Goal: Check status: Check status

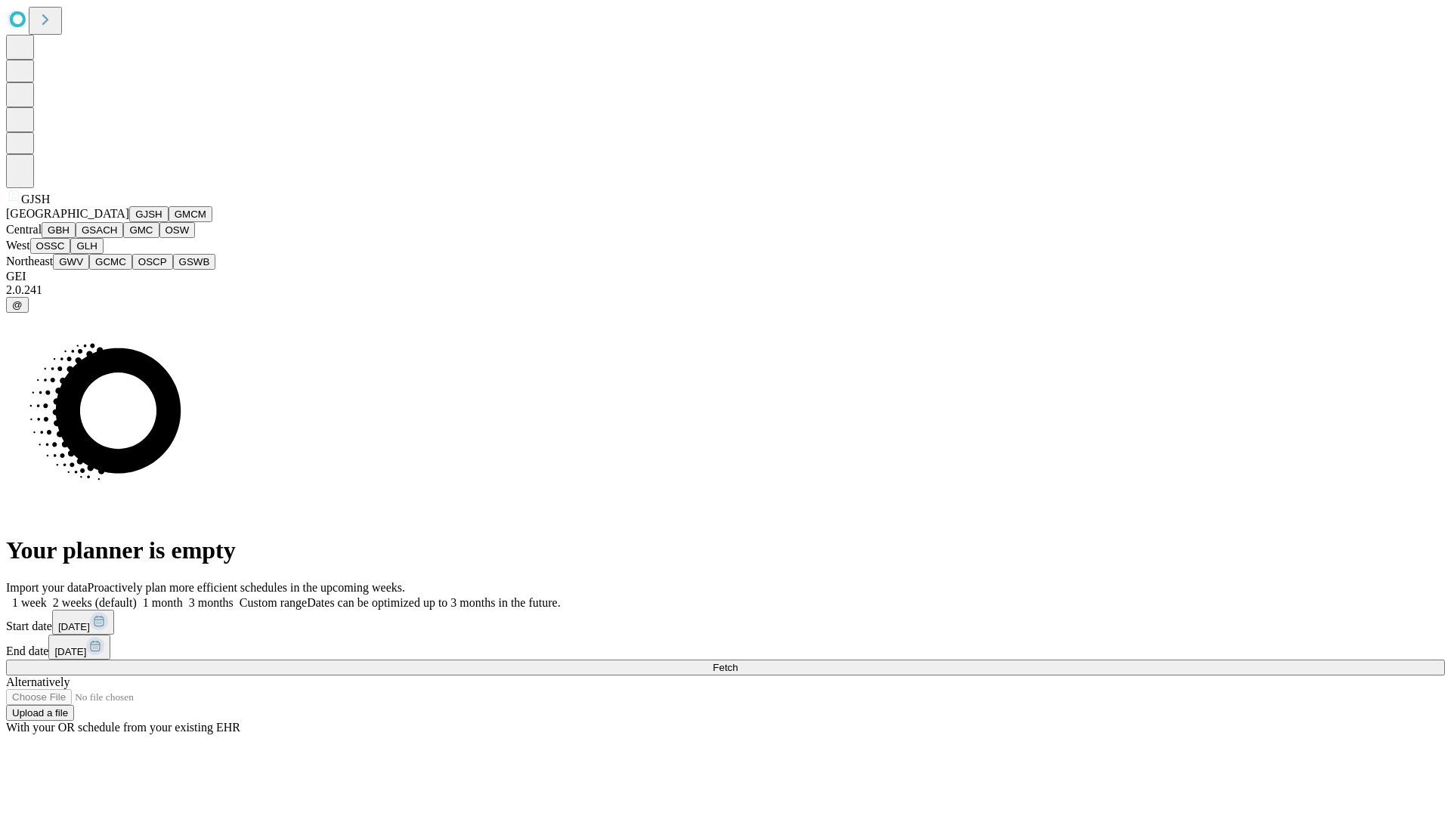
click at [129, 222] on button "GJSH" at bounding box center [148, 214] width 39 height 16
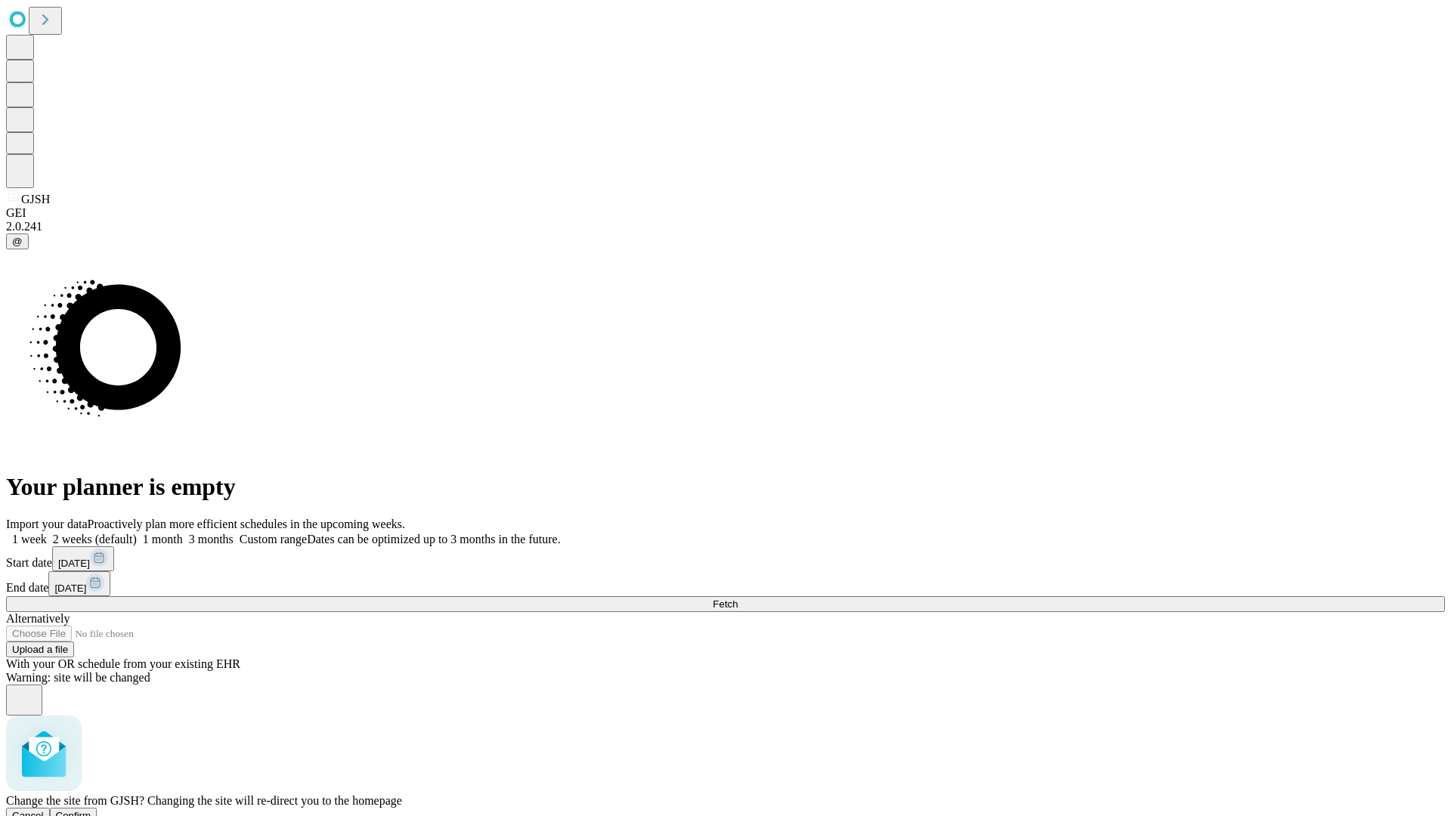
click at [91, 810] on span "Confirm" at bounding box center [74, 815] width 36 height 11
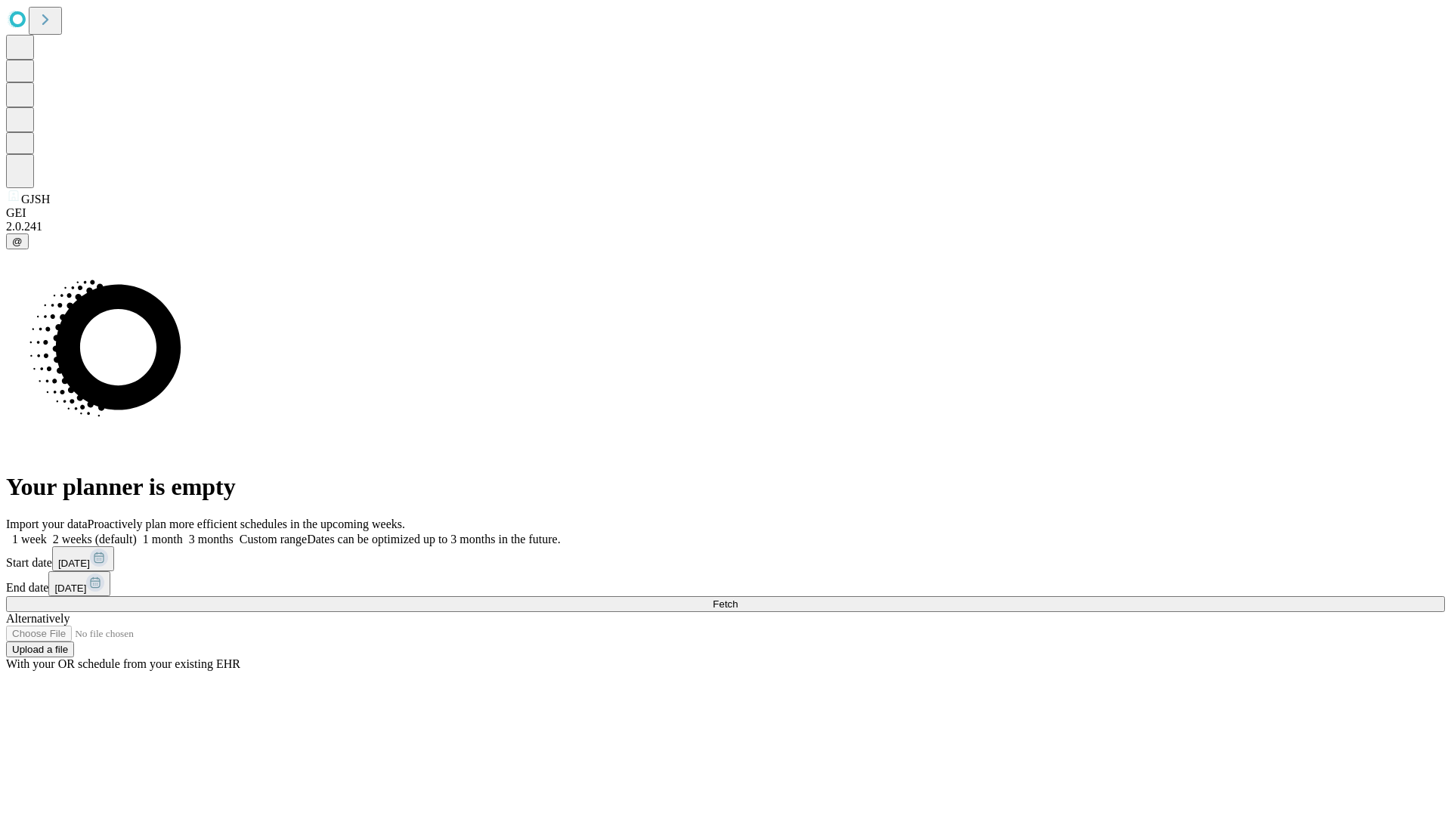
click at [47, 533] on label "1 week" at bounding box center [26, 539] width 41 height 13
click at [738, 599] on span "Fetch" at bounding box center [725, 604] width 25 height 11
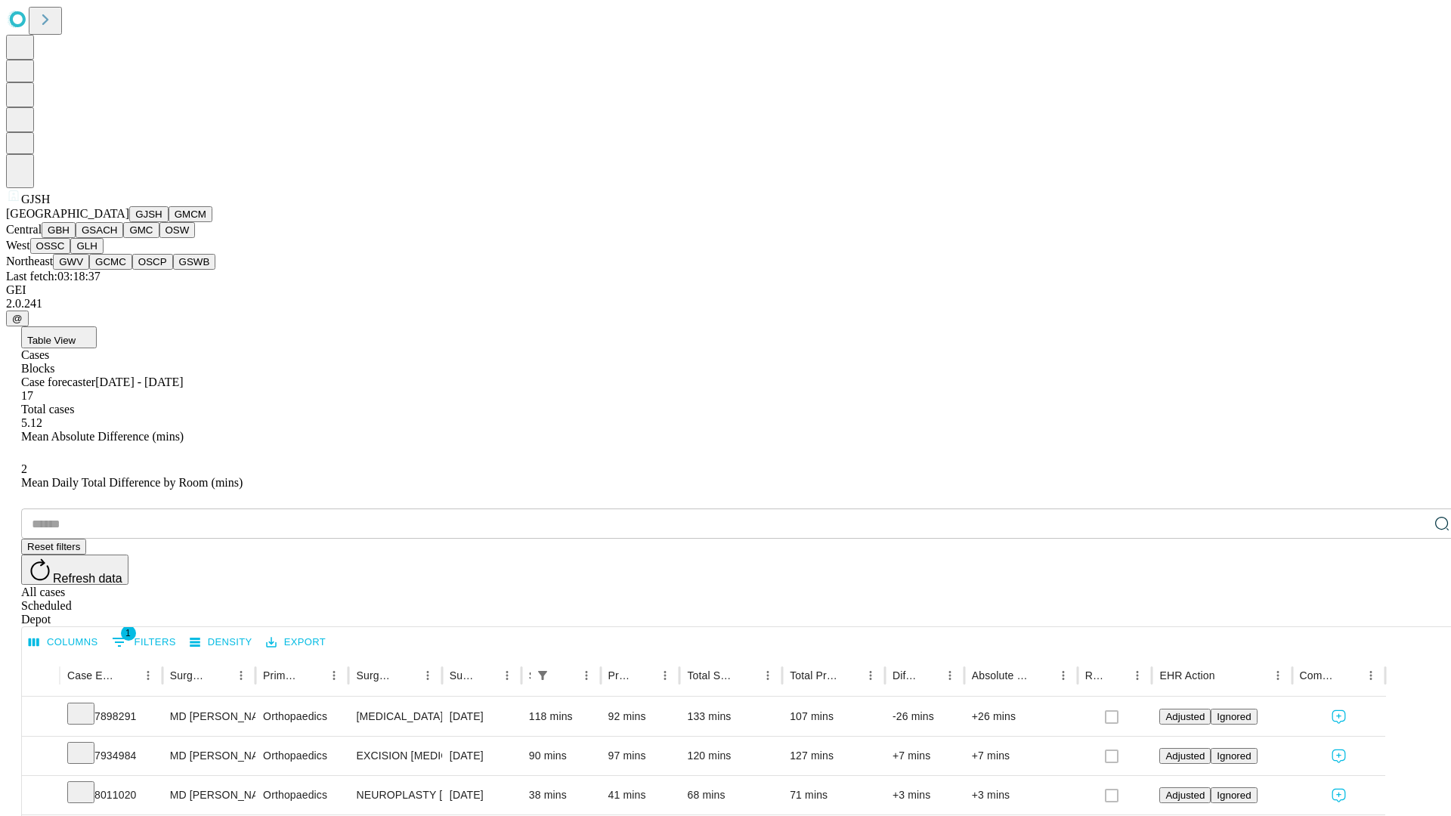
click at [169, 222] on button "GMCM" at bounding box center [191, 214] width 44 height 16
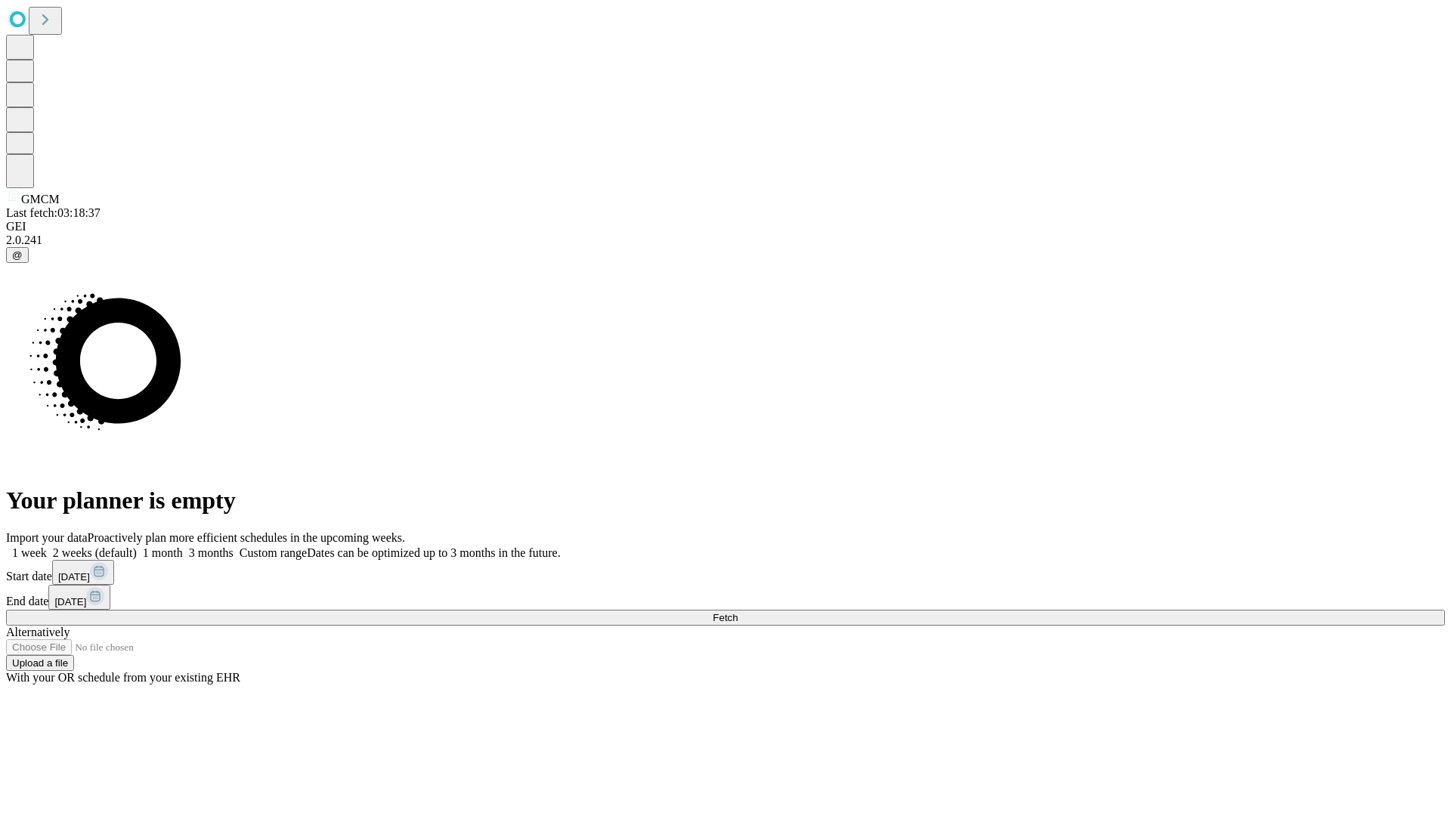
click at [47, 546] on label "1 week" at bounding box center [26, 552] width 41 height 13
click at [738, 612] on span "Fetch" at bounding box center [725, 617] width 25 height 11
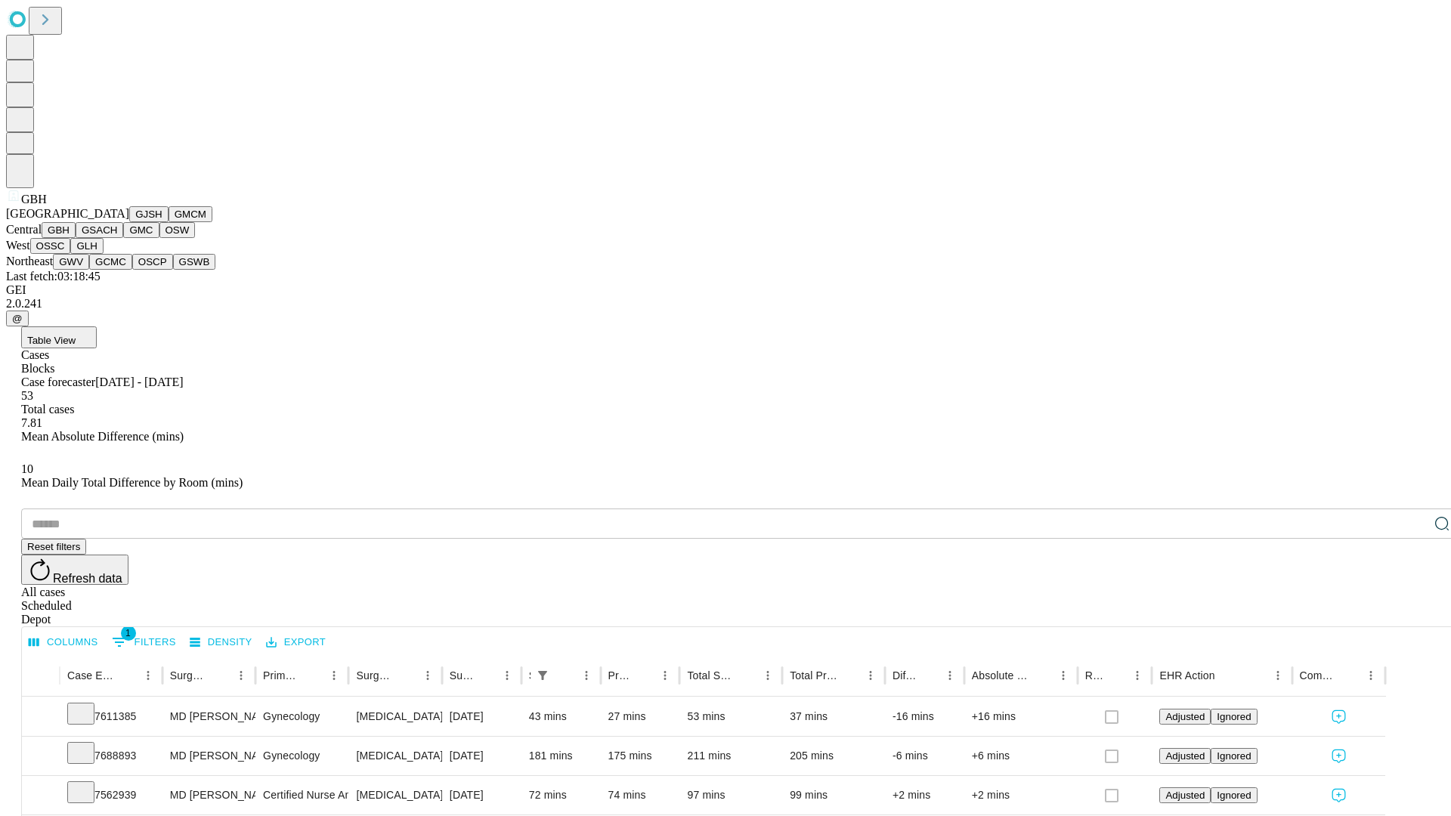
click at [117, 238] on button "GSACH" at bounding box center [100, 230] width 48 height 16
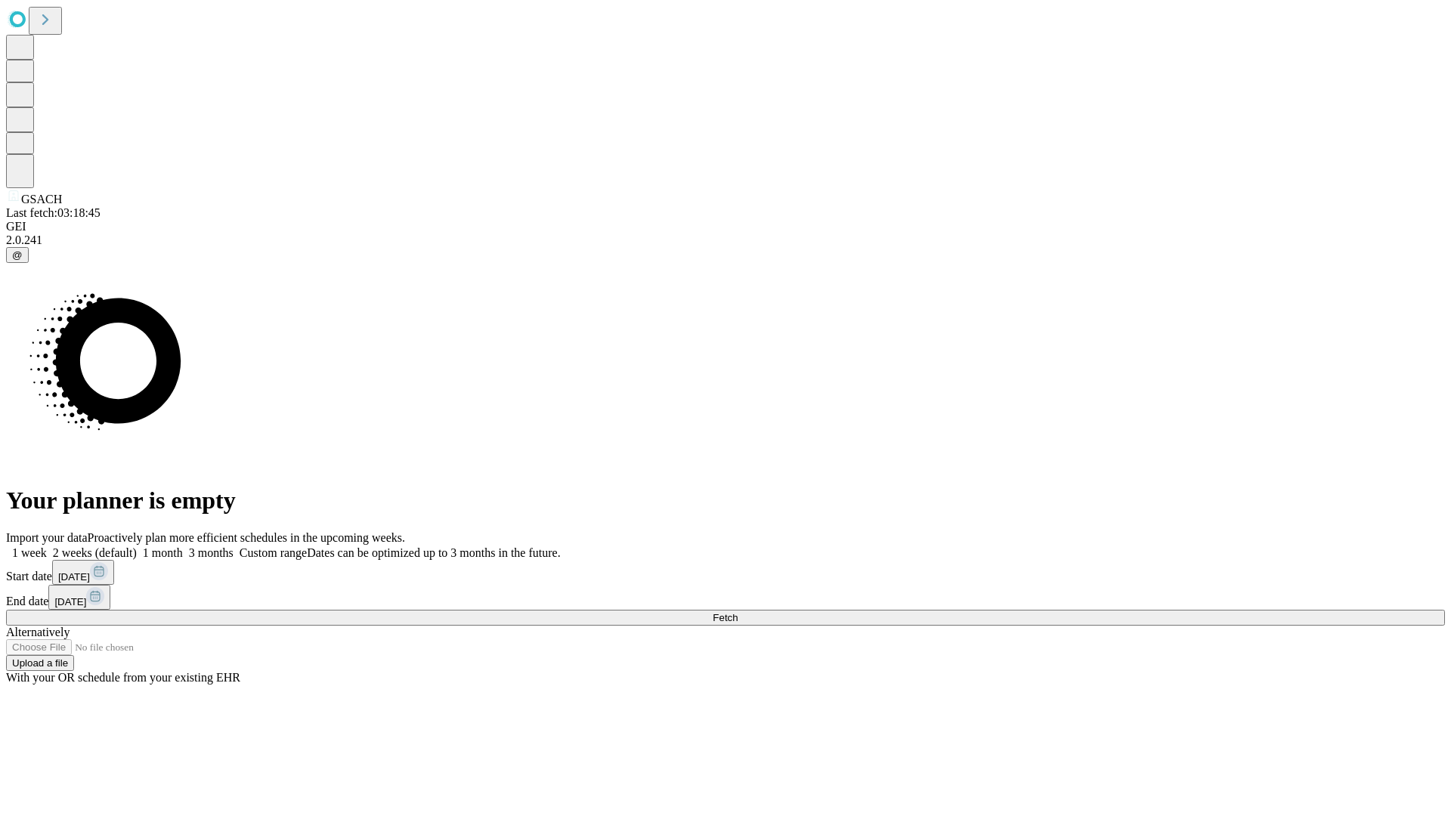
click at [47, 546] on label "1 week" at bounding box center [26, 552] width 41 height 13
click at [738, 612] on span "Fetch" at bounding box center [725, 617] width 25 height 11
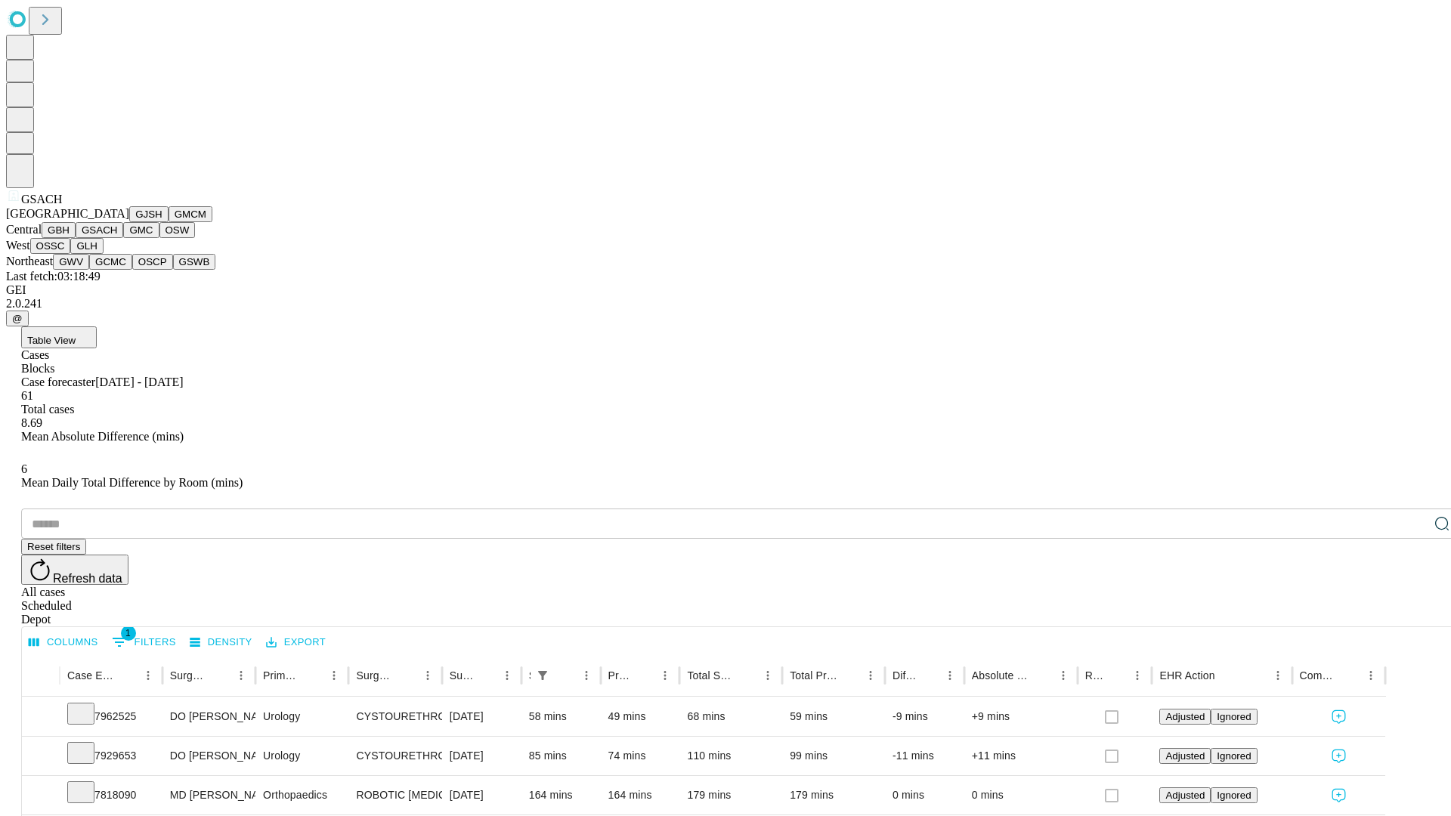
click at [123, 238] on button "GMC" at bounding box center [141, 230] width 36 height 16
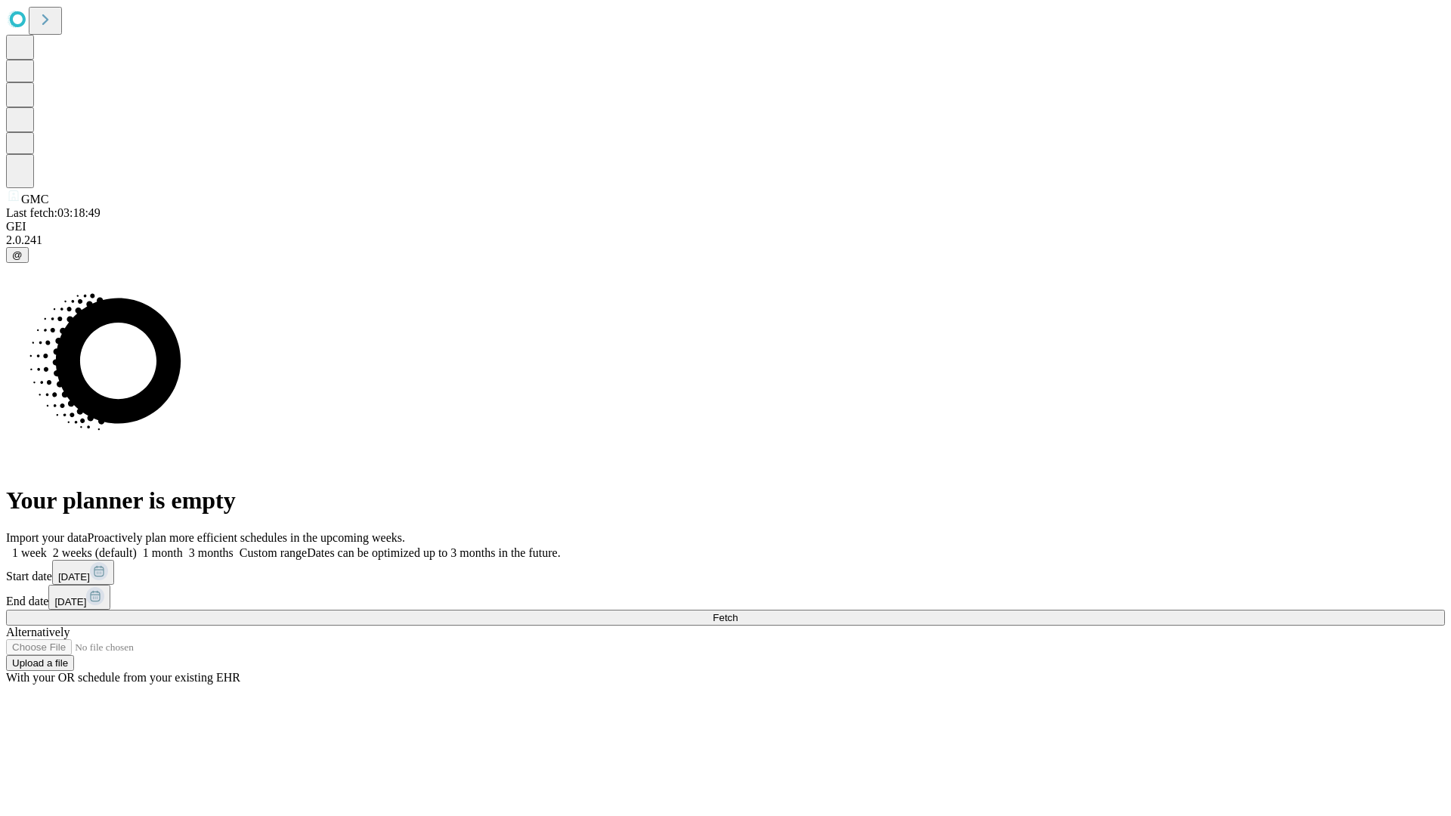
click at [47, 546] on label "1 week" at bounding box center [26, 552] width 41 height 13
click at [738, 612] on span "Fetch" at bounding box center [725, 617] width 25 height 11
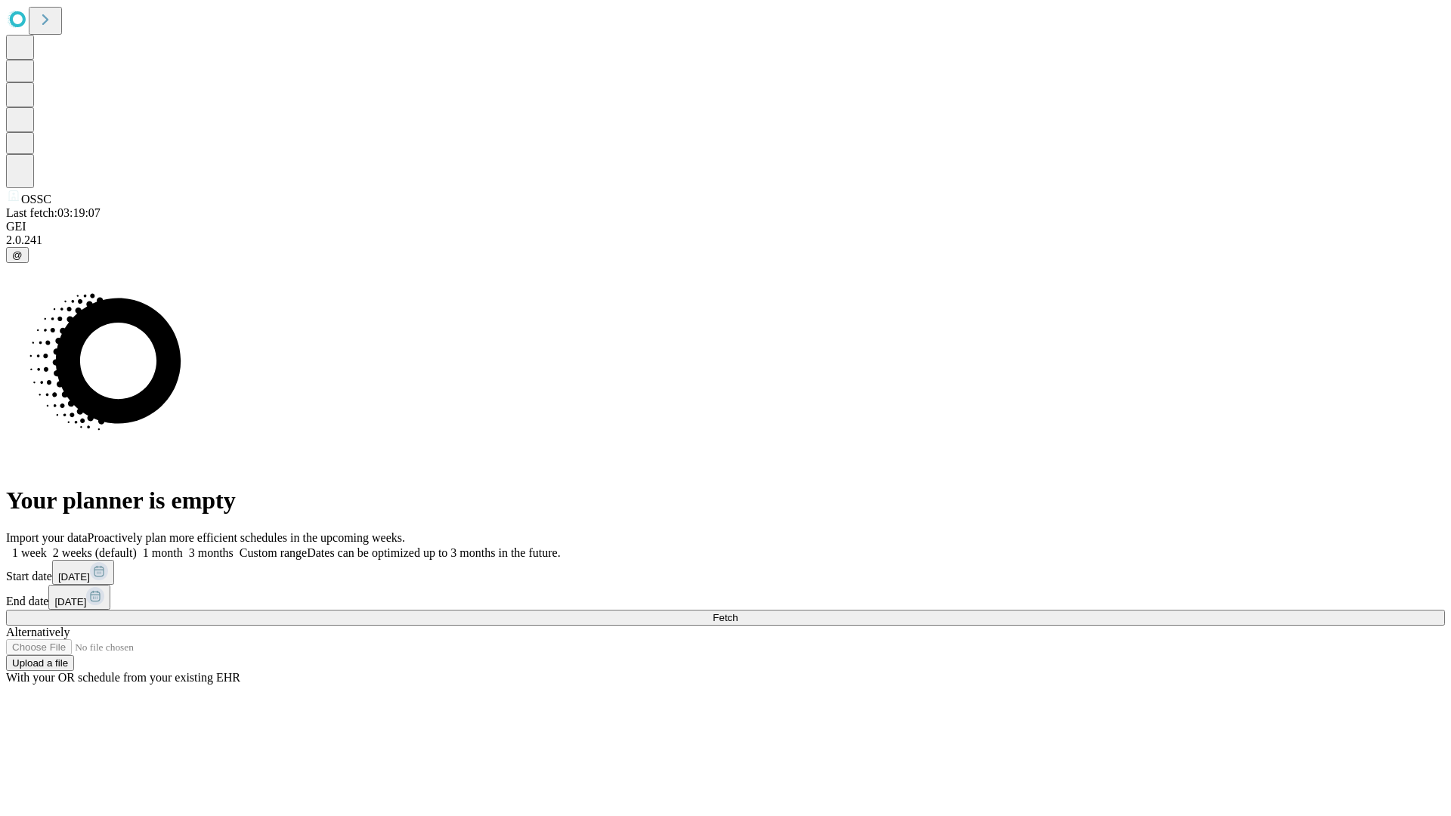
click at [738, 612] on span "Fetch" at bounding box center [725, 617] width 25 height 11
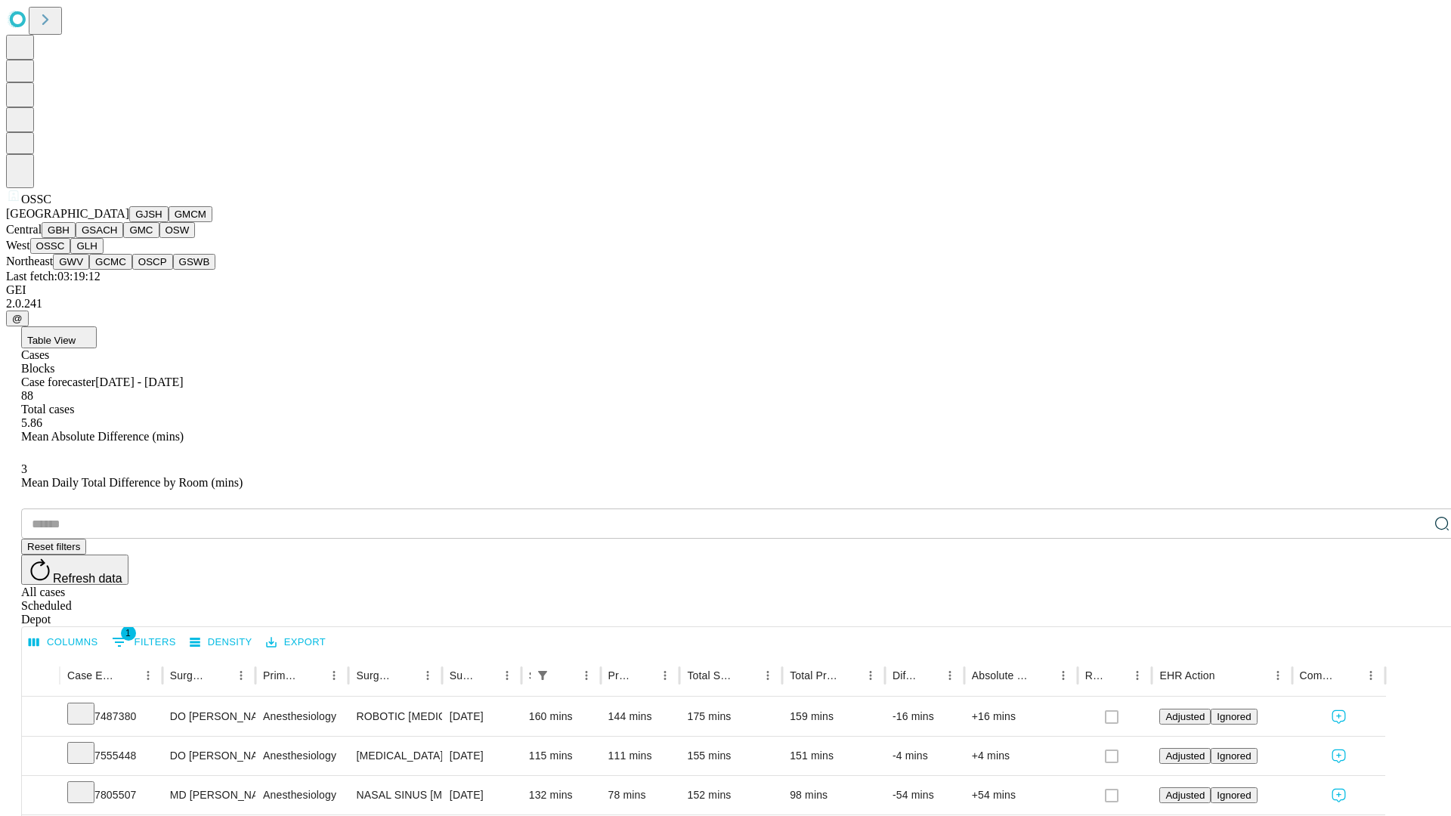
click at [103, 254] on button "GLH" at bounding box center [86, 246] width 32 height 16
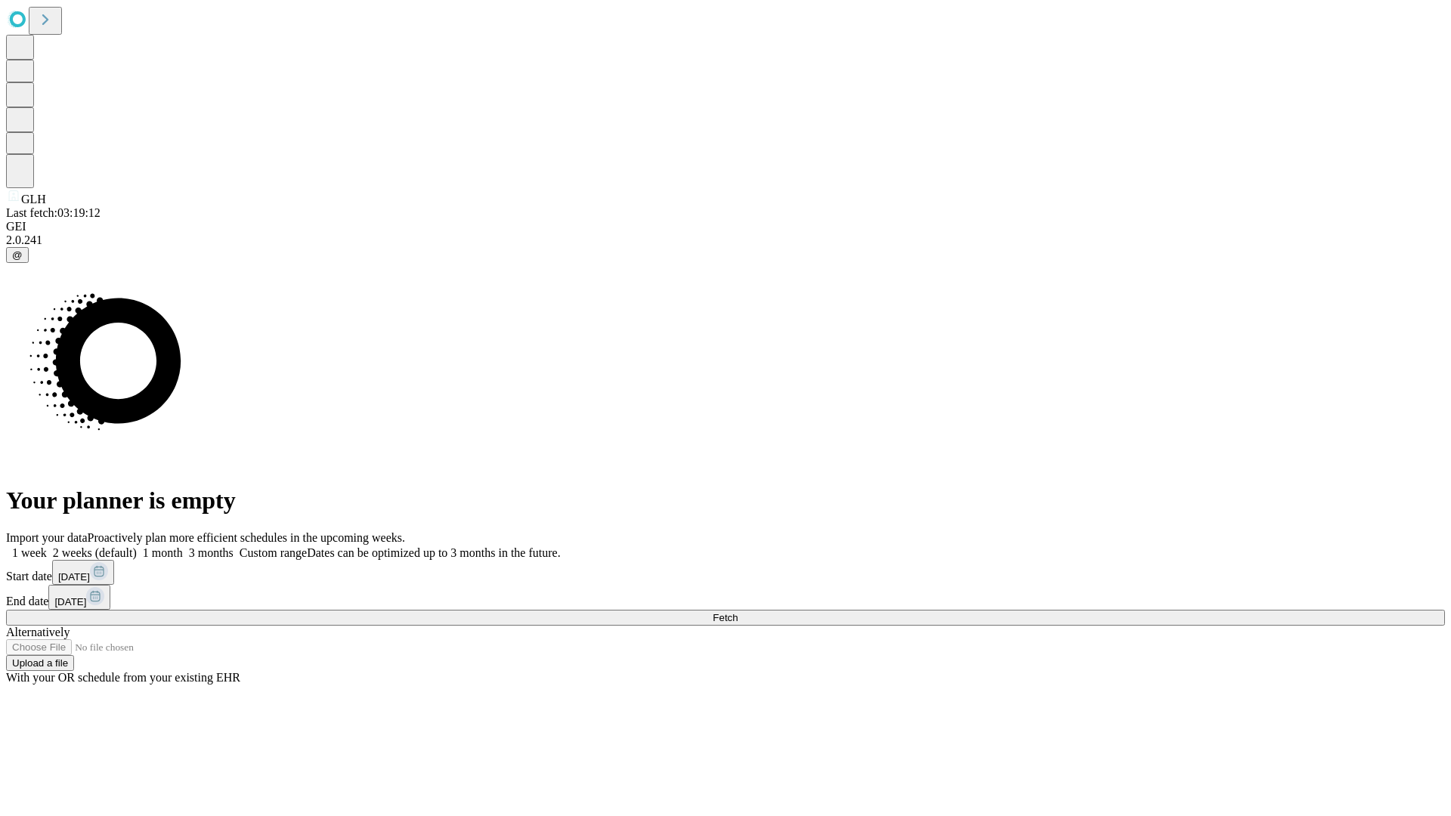
click at [47, 546] on label "1 week" at bounding box center [26, 552] width 41 height 13
click at [738, 612] on span "Fetch" at bounding box center [725, 617] width 25 height 11
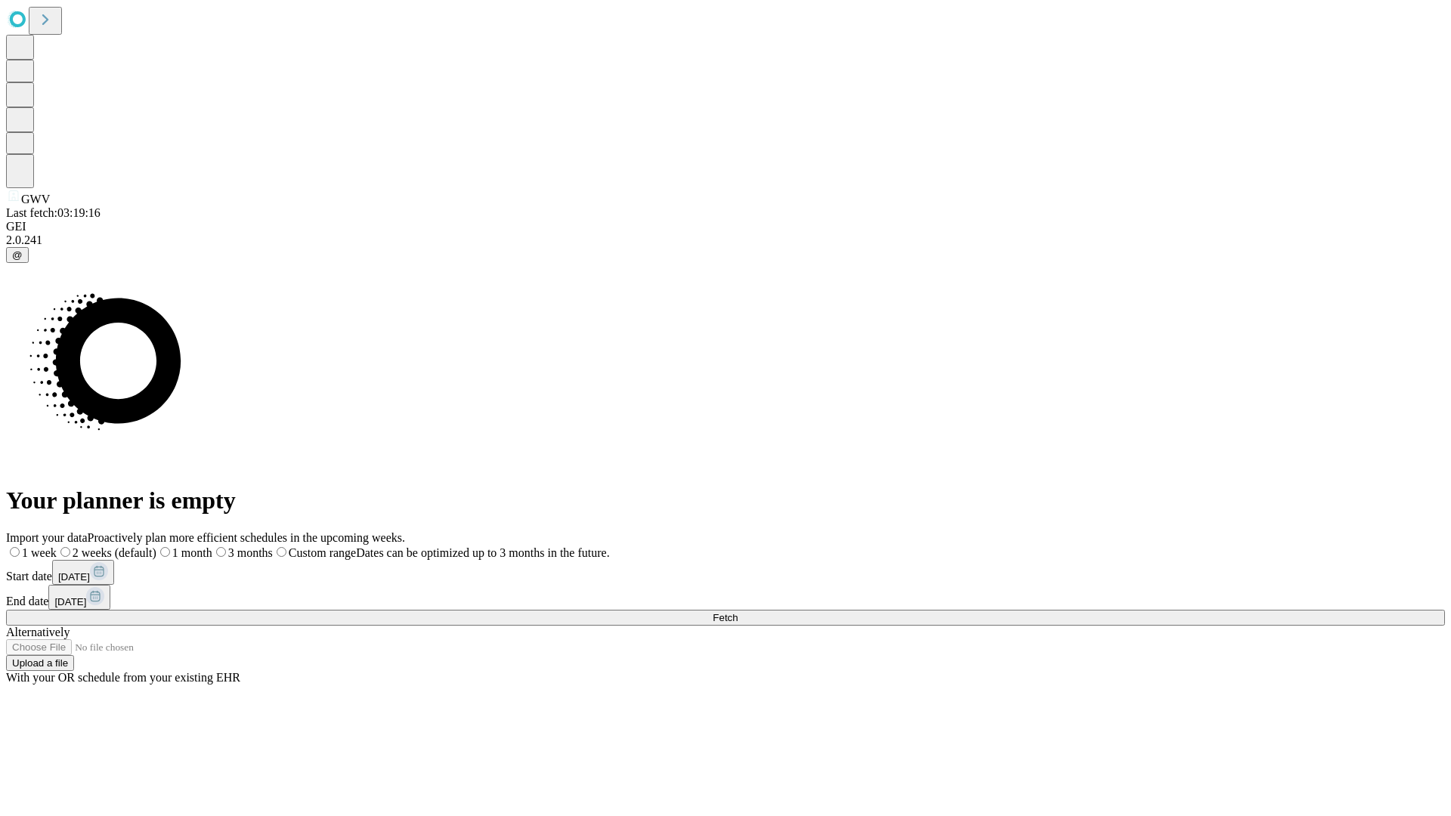
click at [57, 546] on label "1 week" at bounding box center [31, 552] width 51 height 13
click at [738, 612] on span "Fetch" at bounding box center [725, 617] width 25 height 11
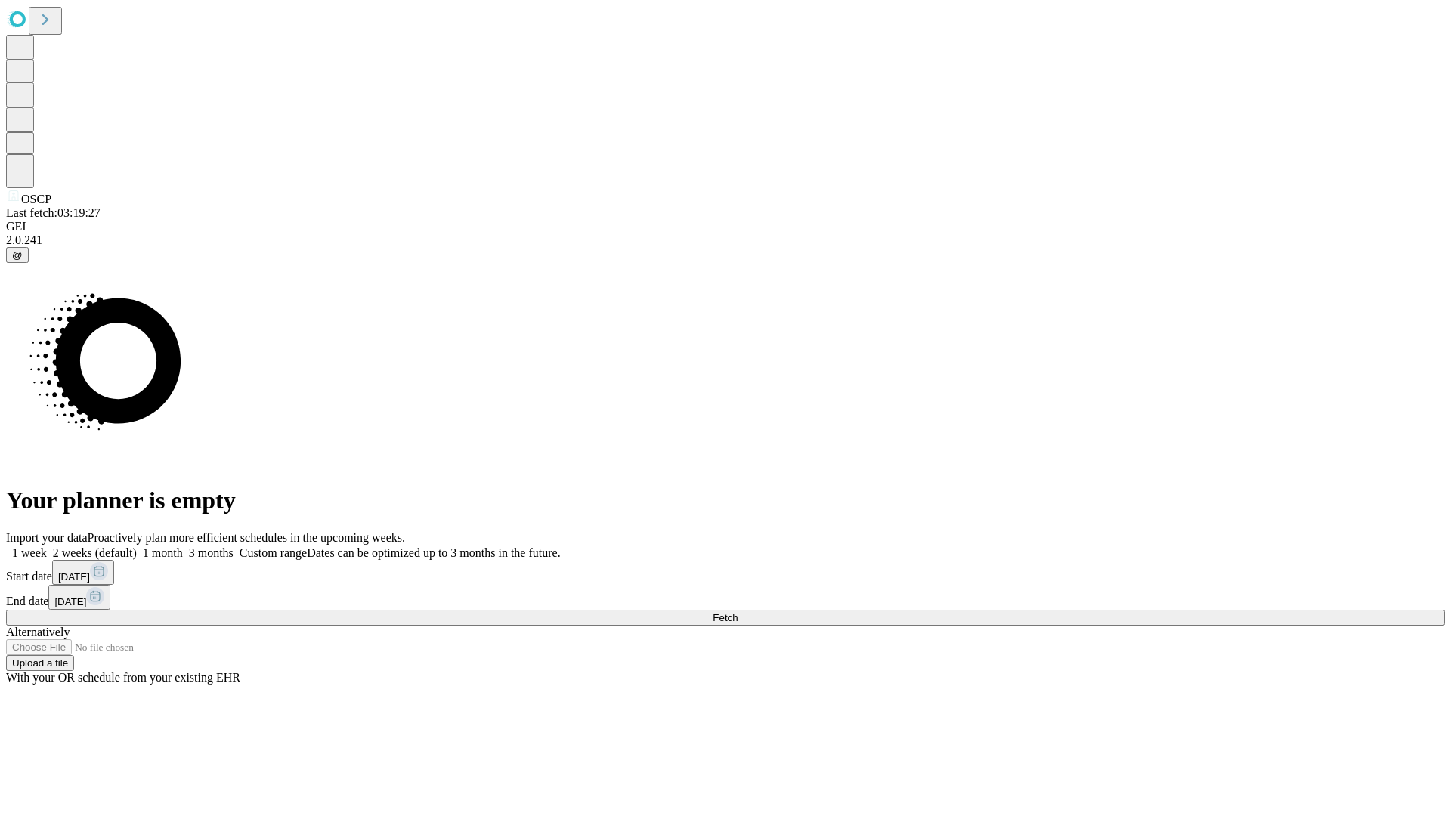
click at [738, 612] on span "Fetch" at bounding box center [725, 617] width 25 height 11
